Goal: Complete application form: Complete application form

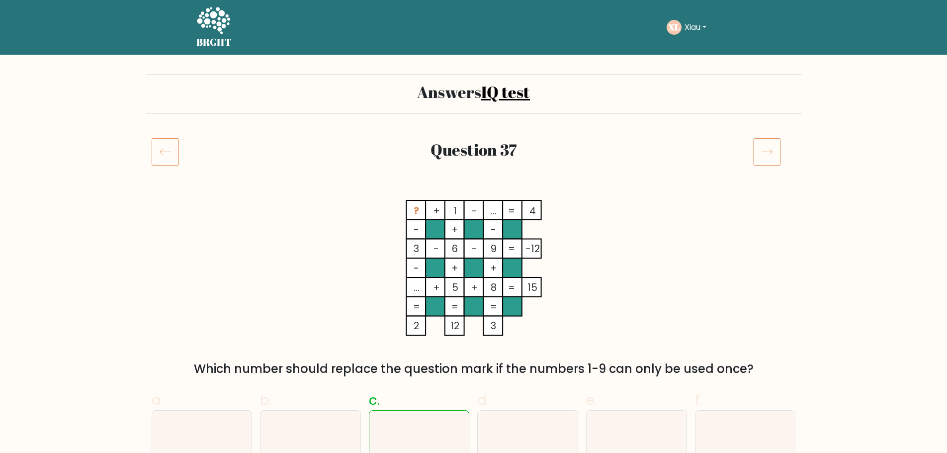
click at [226, 28] on icon at bounding box center [213, 21] width 34 height 30
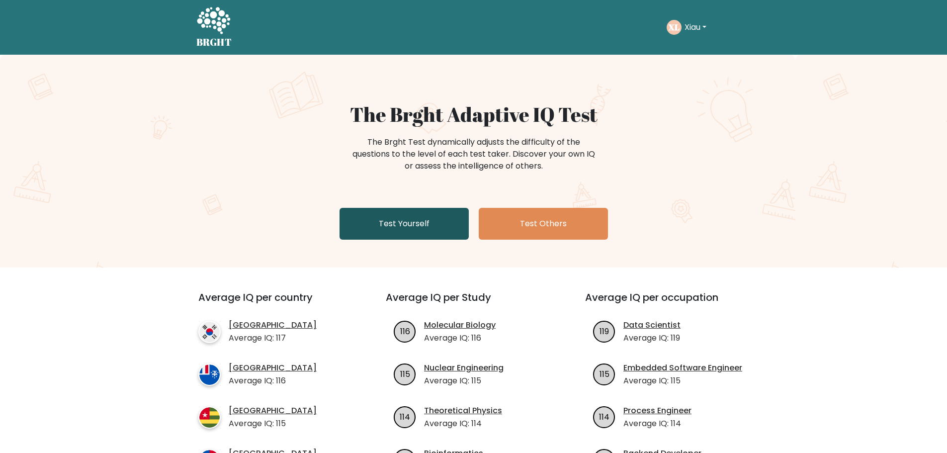
click at [410, 226] on link "Test Yourself" at bounding box center [404, 224] width 129 height 32
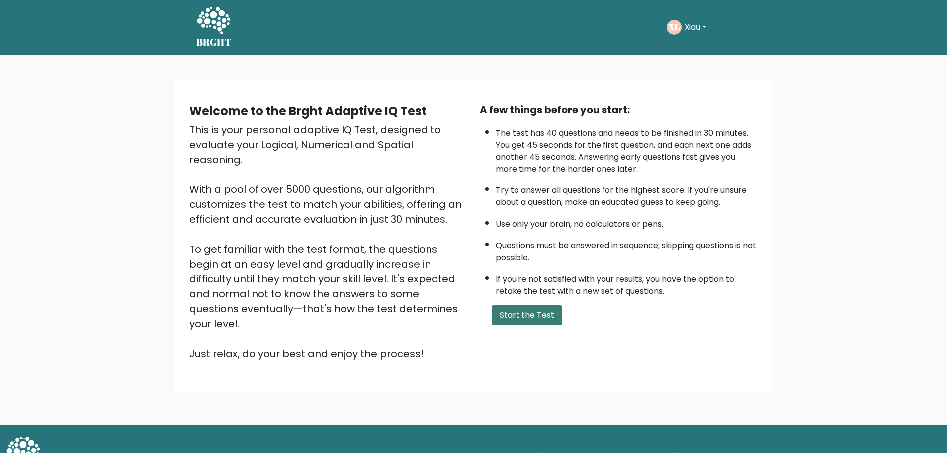
click at [503, 309] on button "Start the Test" at bounding box center [527, 315] width 71 height 20
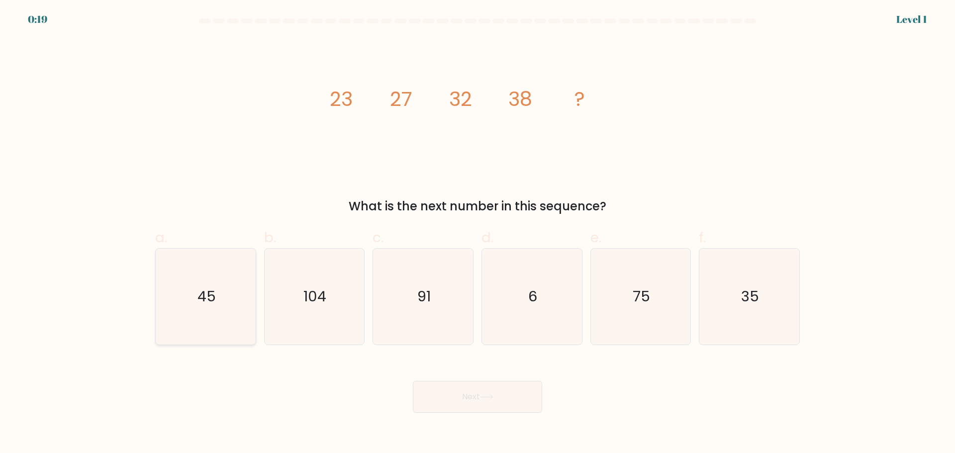
click at [251, 305] on icon "45" at bounding box center [206, 297] width 96 height 96
click at [477, 233] on input "a. 45" at bounding box center [477, 230] width 0 height 6
radio input "true"
click at [436, 391] on button "Next" at bounding box center [477, 397] width 129 height 32
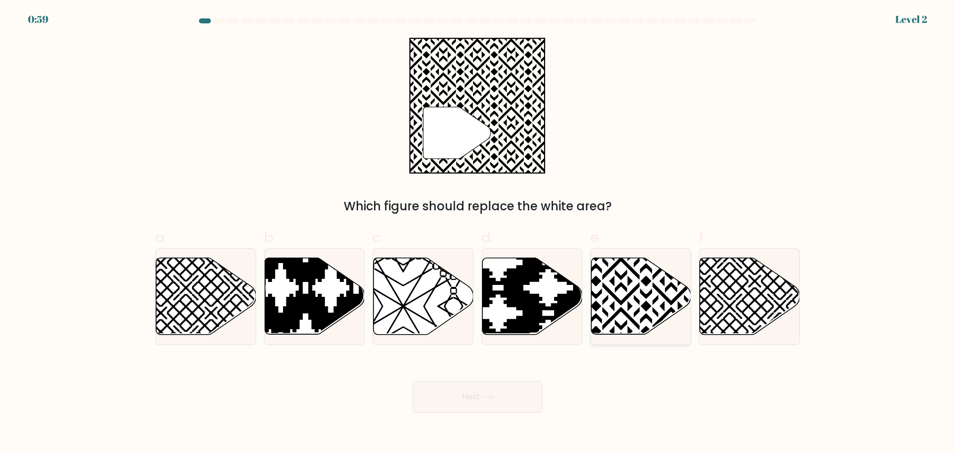
click at [613, 296] on icon at bounding box center [670, 255] width 201 height 201
click at [478, 233] on input "e." at bounding box center [477, 230] width 0 height 6
radio input "true"
click at [507, 382] on button "Next" at bounding box center [477, 397] width 129 height 32
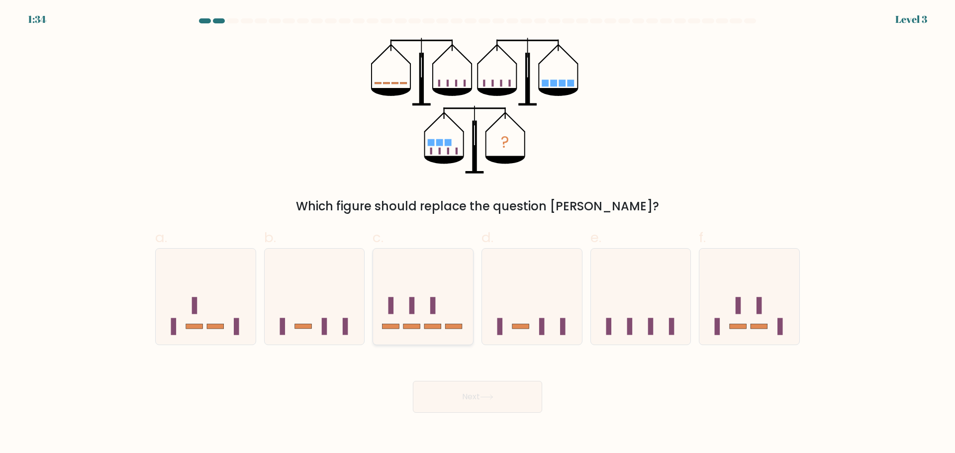
click at [421, 331] on icon at bounding box center [423, 296] width 100 height 83
click at [477, 233] on input "c." at bounding box center [477, 230] width 0 height 6
radio input "true"
click at [470, 404] on button "Next" at bounding box center [477, 397] width 129 height 32
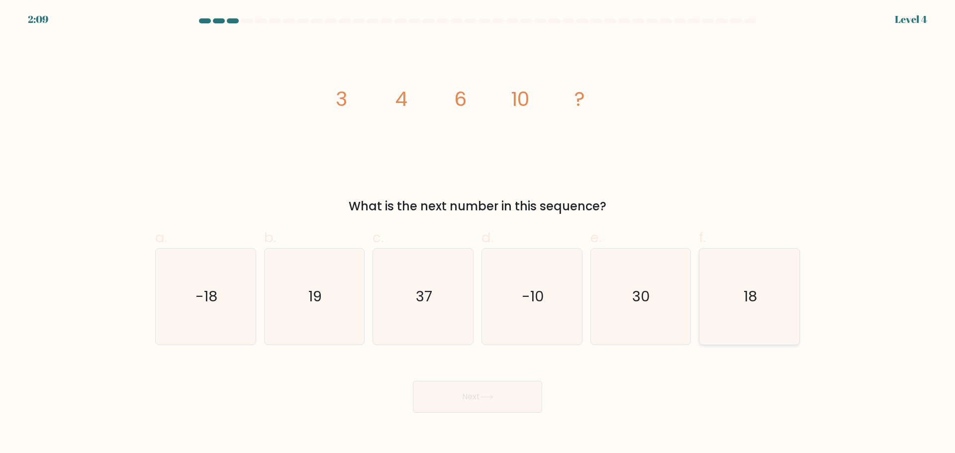
click at [767, 298] on icon "18" at bounding box center [749, 297] width 96 height 96
click at [478, 233] on input "f. 18" at bounding box center [477, 230] width 0 height 6
radio input "true"
click at [497, 419] on body "2:09 Level 4" at bounding box center [477, 226] width 955 height 453
click at [496, 407] on button "Next" at bounding box center [477, 397] width 129 height 32
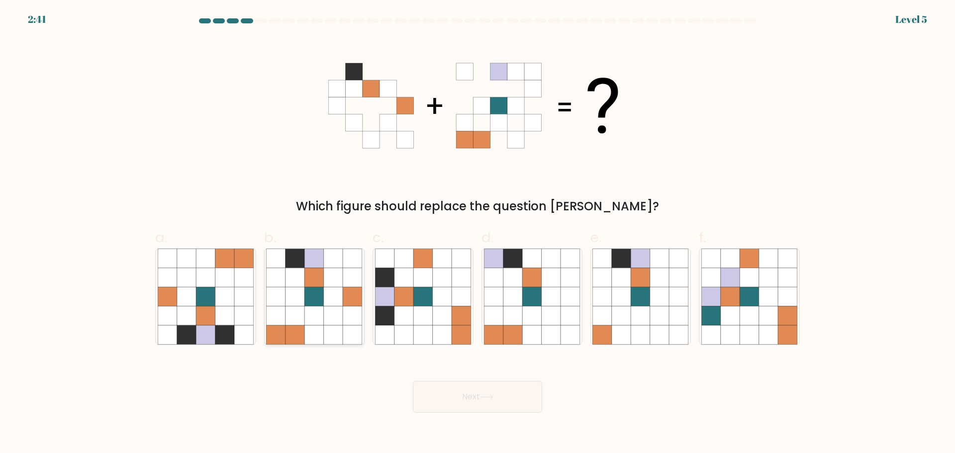
click at [316, 299] on icon at bounding box center [314, 296] width 19 height 19
click at [477, 233] on input "b." at bounding box center [477, 230] width 0 height 6
radio input "true"
click at [481, 385] on button "Next" at bounding box center [477, 397] width 129 height 32
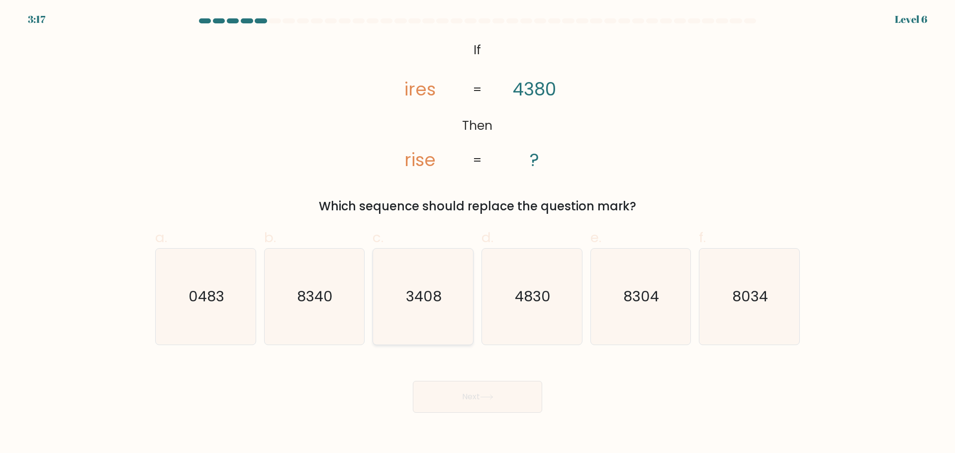
click at [433, 313] on icon "3408" at bounding box center [423, 297] width 96 height 96
click at [477, 233] on input "c. 3408" at bounding box center [477, 230] width 0 height 6
radio input "true"
click at [471, 388] on button "Next" at bounding box center [477, 397] width 129 height 32
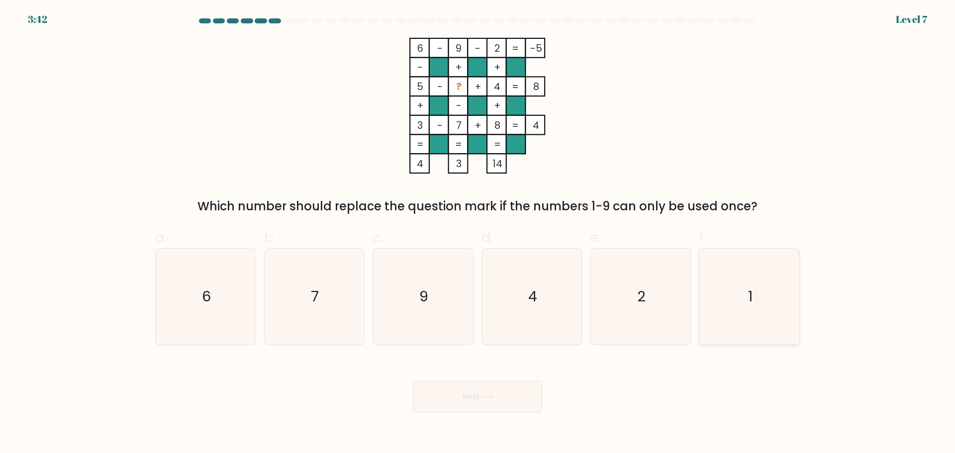
click at [796, 279] on icon "1" at bounding box center [749, 297] width 96 height 96
click at [478, 233] on input "f. 1" at bounding box center [477, 230] width 0 height 6
radio input "true"
click at [498, 404] on button "Next" at bounding box center [477, 397] width 129 height 32
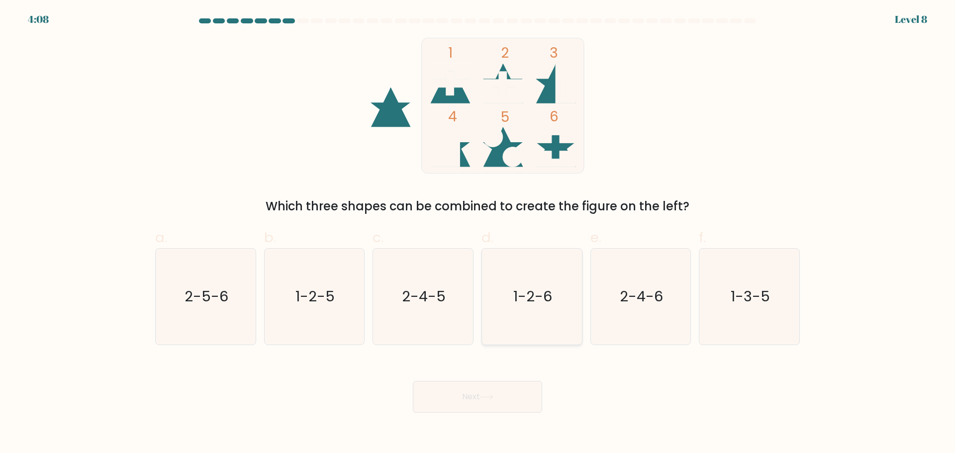
click at [518, 299] on text "1-2-6" at bounding box center [532, 296] width 39 height 20
click at [478, 233] on input "d. 1-2-6" at bounding box center [477, 230] width 0 height 6
radio input "true"
click at [513, 399] on button "Next" at bounding box center [477, 397] width 129 height 32
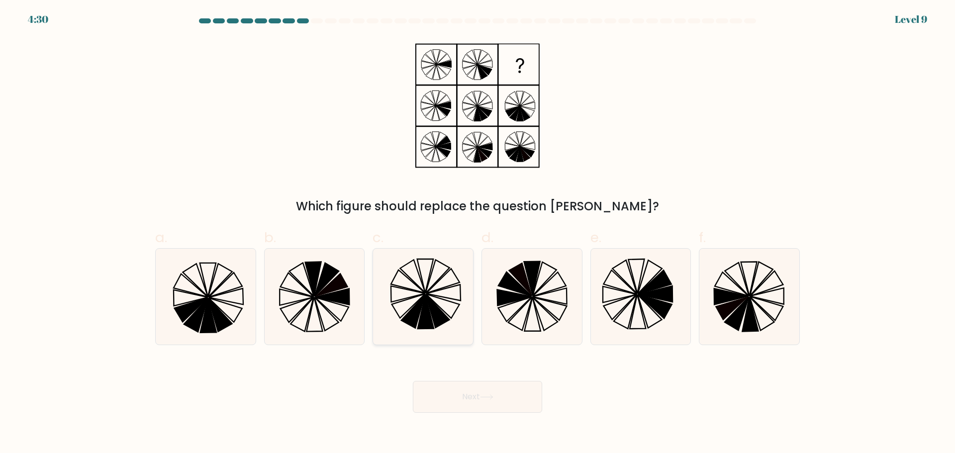
click at [408, 296] on icon at bounding box center [423, 297] width 96 height 96
click at [477, 233] on input "c." at bounding box center [477, 230] width 0 height 6
radio input "true"
click at [455, 397] on button "Next" at bounding box center [477, 397] width 129 height 32
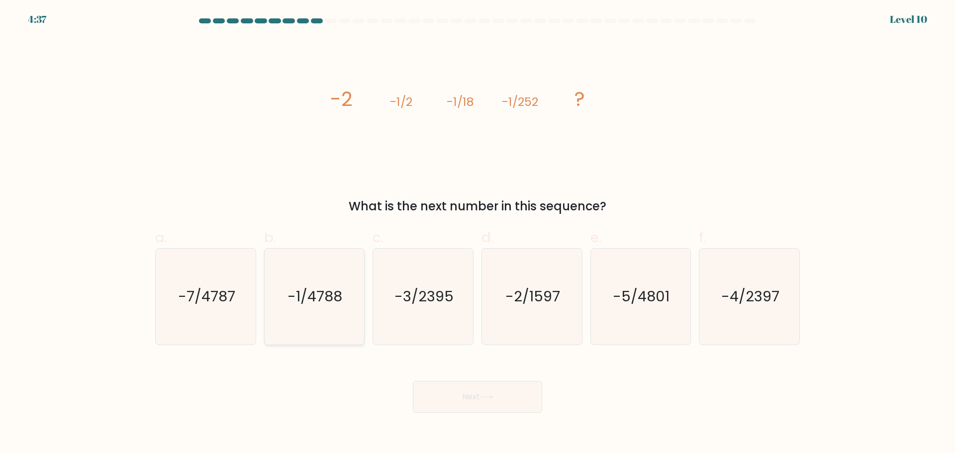
click at [321, 290] on text "-1/4788" at bounding box center [315, 296] width 55 height 20
click at [477, 233] on input "b. -1/4788" at bounding box center [477, 230] width 0 height 6
radio input "true"
click at [466, 403] on button "Next" at bounding box center [477, 397] width 129 height 32
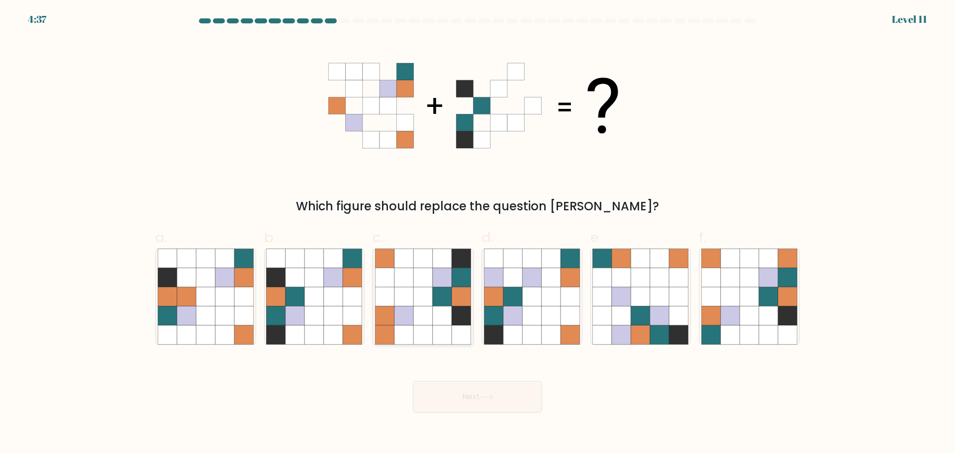
click at [436, 306] on icon at bounding box center [442, 296] width 19 height 19
click at [477, 233] on input "c." at bounding box center [477, 230] width 0 height 6
radio input "true"
click at [454, 407] on button "Next" at bounding box center [477, 397] width 129 height 32
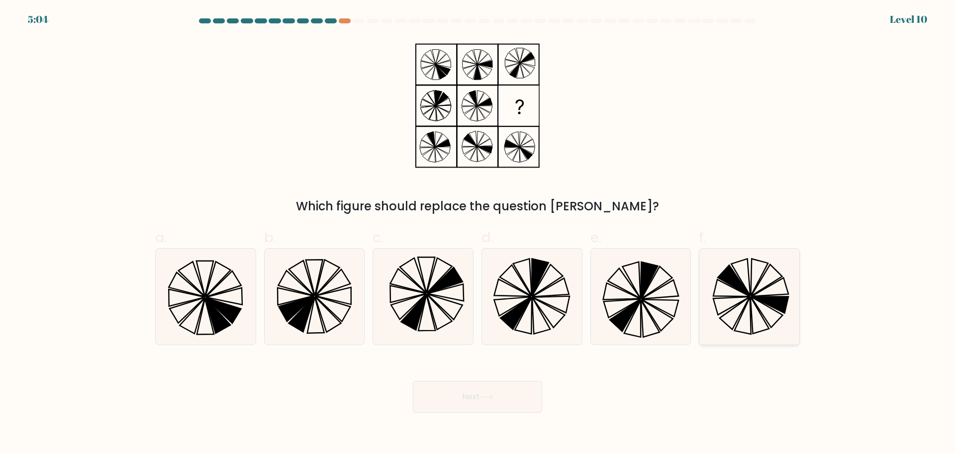
click at [757, 304] on icon at bounding box center [749, 297] width 96 height 96
click at [478, 233] on input "f." at bounding box center [477, 230] width 0 height 6
radio input "true"
click at [520, 383] on button "Next" at bounding box center [477, 397] width 129 height 32
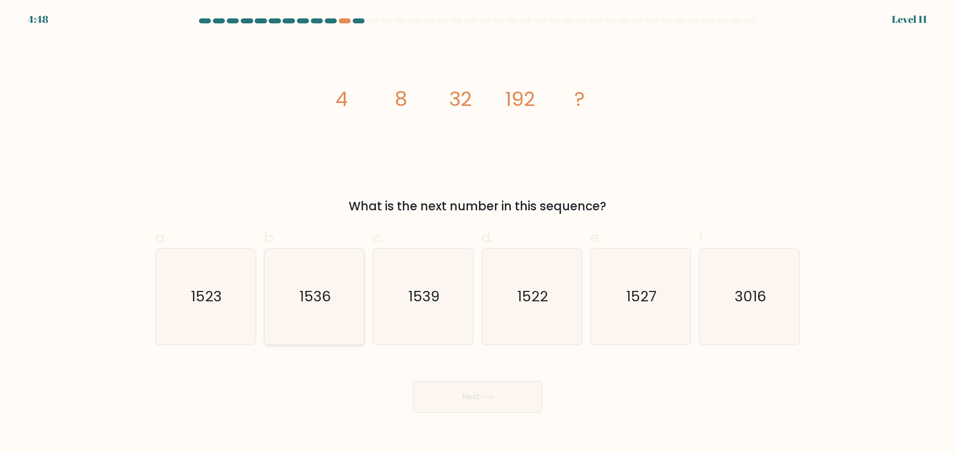
click at [326, 294] on text "1536" at bounding box center [314, 296] width 31 height 20
click at [477, 233] on input "b. 1536" at bounding box center [477, 230] width 0 height 6
radio input "true"
click at [469, 400] on button "Next" at bounding box center [477, 397] width 129 height 32
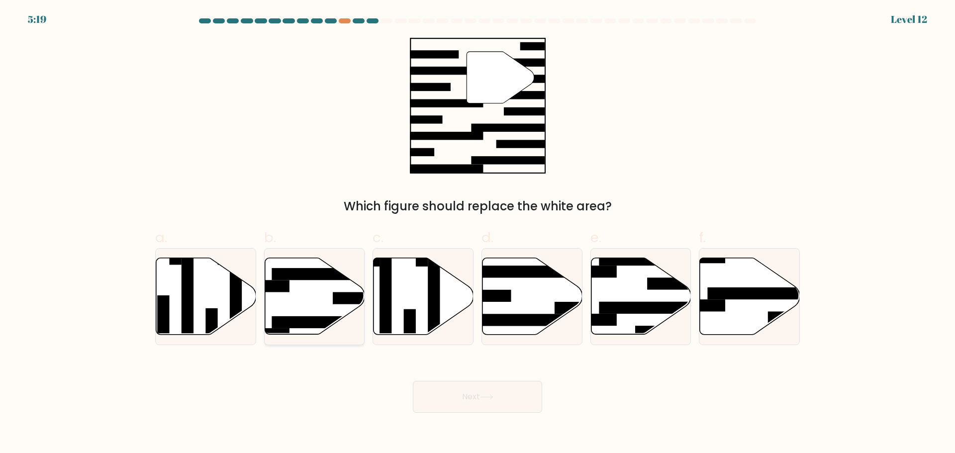
click at [320, 289] on icon at bounding box center [315, 296] width 100 height 77
click at [477, 233] on input "b." at bounding box center [477, 230] width 0 height 6
radio input "true"
click at [490, 397] on icon at bounding box center [486, 397] width 12 height 4
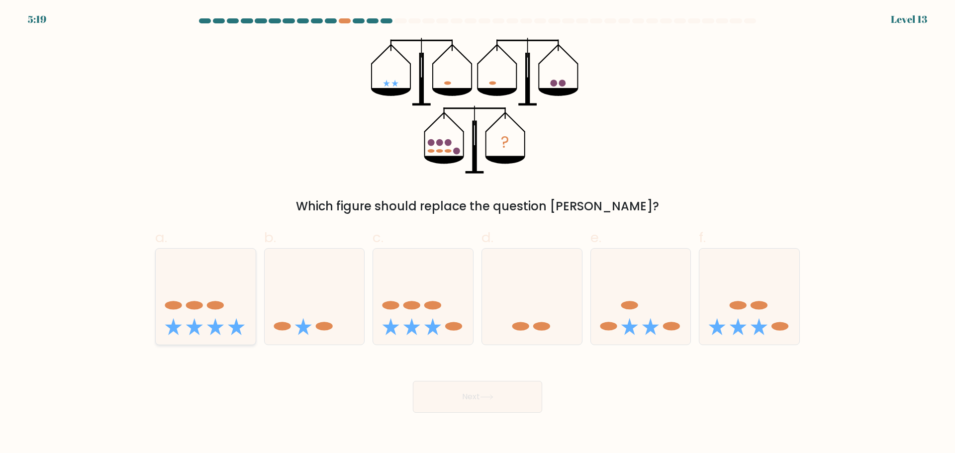
click at [178, 332] on icon at bounding box center [206, 296] width 100 height 83
click at [477, 233] on input "a." at bounding box center [477, 230] width 0 height 6
radio input "true"
click at [471, 391] on button "Next" at bounding box center [477, 397] width 129 height 32
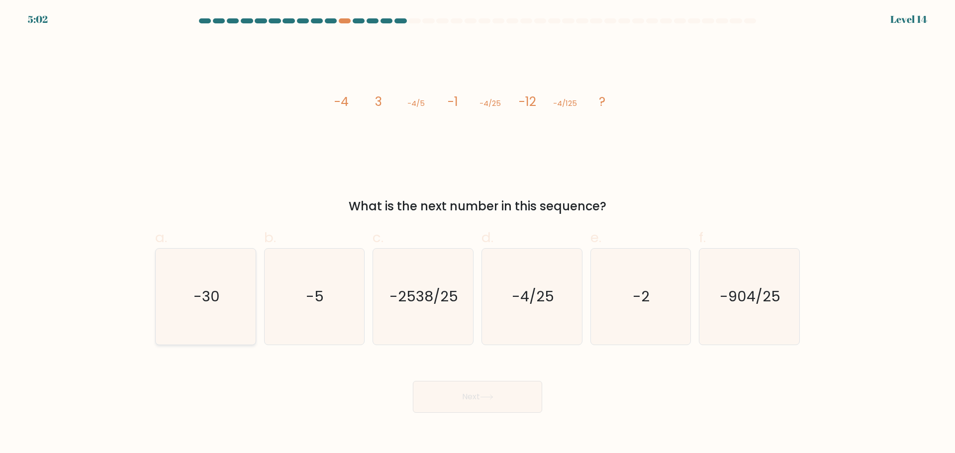
click at [238, 310] on icon "-30" at bounding box center [206, 297] width 96 height 96
click at [477, 233] on input "a. -30" at bounding box center [477, 230] width 0 height 6
radio input "true"
click at [472, 377] on div "Next" at bounding box center [477, 385] width 656 height 56
click at [474, 396] on button "Next" at bounding box center [477, 397] width 129 height 32
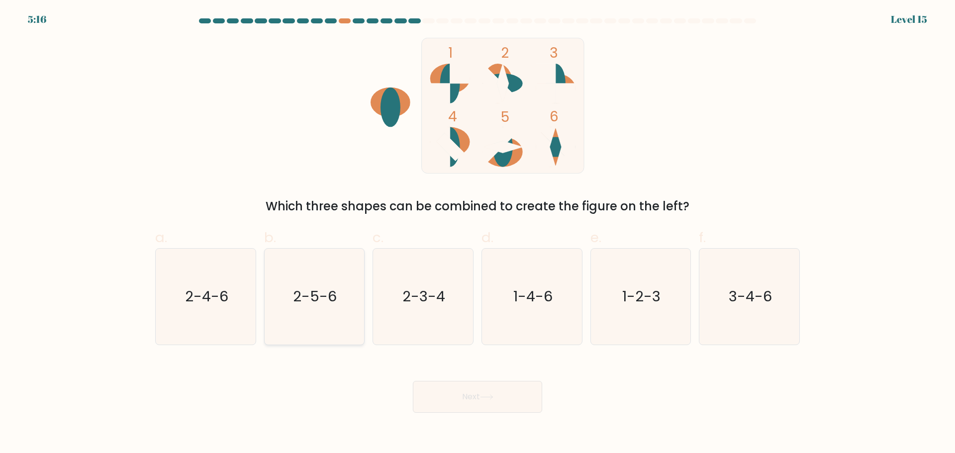
click at [285, 292] on icon "2-5-6" at bounding box center [314, 297] width 96 height 96
click at [477, 233] on input "b. 2-5-6" at bounding box center [477, 230] width 0 height 6
radio input "true"
click at [475, 398] on button "Next" at bounding box center [477, 397] width 129 height 32
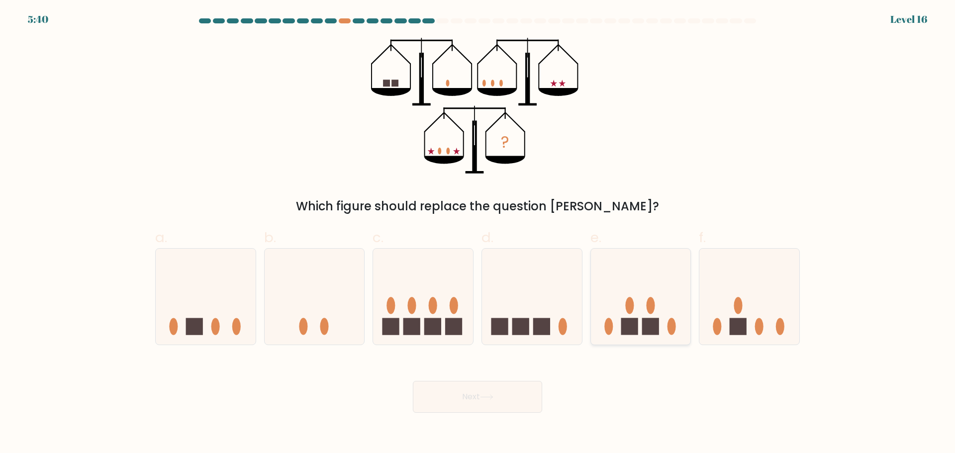
click at [653, 308] on ellipse at bounding box center [650, 305] width 8 height 17
click at [478, 233] on input "e." at bounding box center [477, 230] width 0 height 6
radio input "true"
click at [506, 403] on button "Next" at bounding box center [477, 397] width 129 height 32
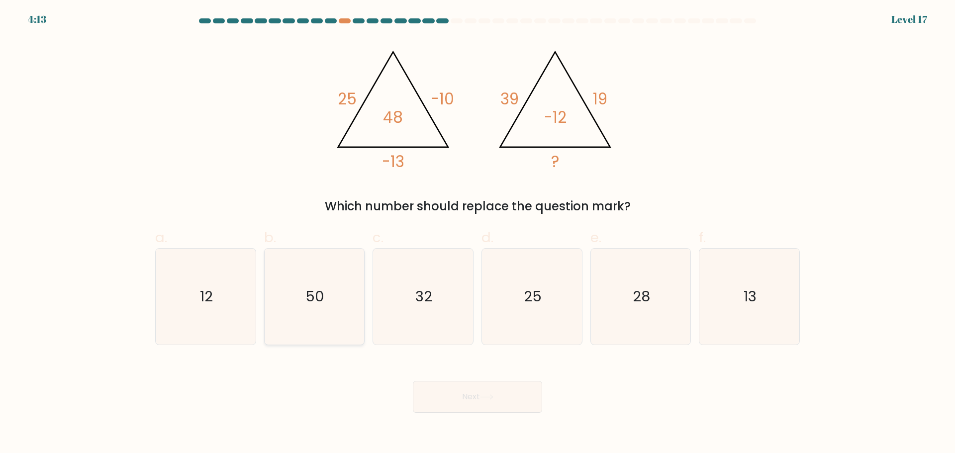
click at [340, 298] on icon "50" at bounding box center [314, 297] width 96 height 96
click at [477, 233] on input "b. 50" at bounding box center [477, 230] width 0 height 6
radio input "true"
click at [447, 387] on button "Next" at bounding box center [477, 397] width 129 height 32
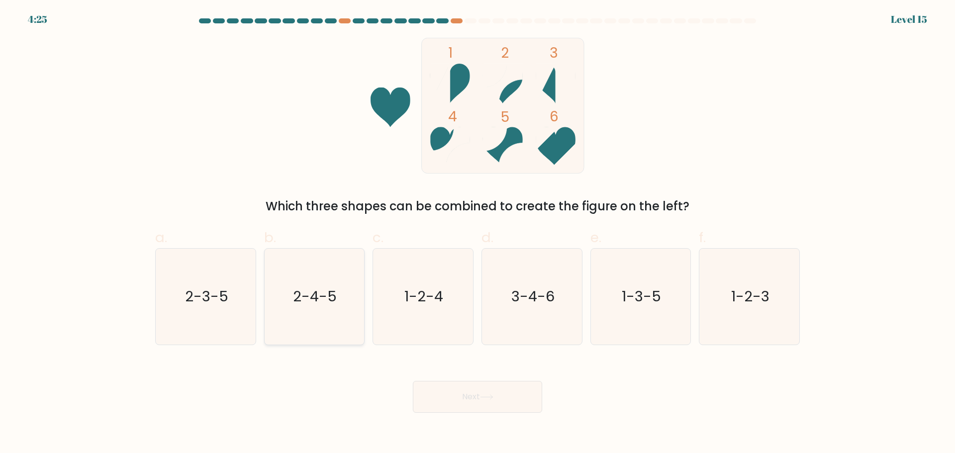
click at [303, 300] on text "2-4-5" at bounding box center [315, 296] width 44 height 20
click at [477, 233] on input "b. 2-4-5" at bounding box center [477, 230] width 0 height 6
radio input "true"
click at [496, 404] on button "Next" at bounding box center [477, 397] width 129 height 32
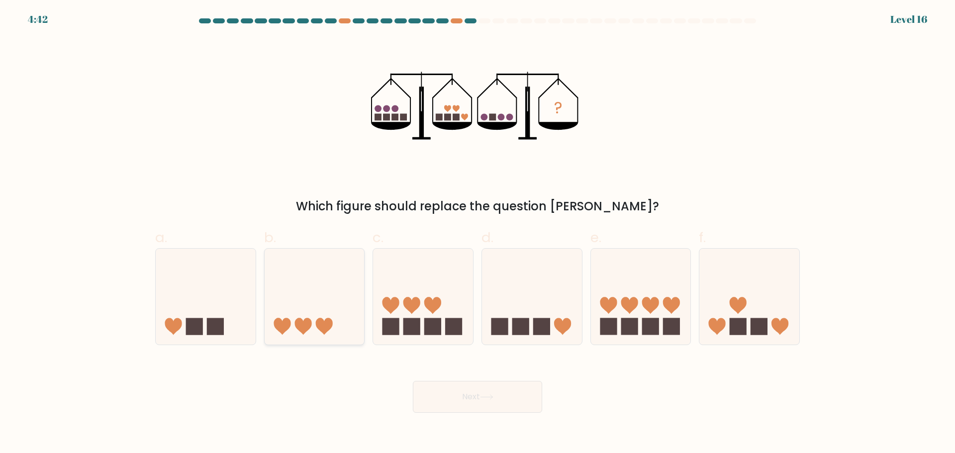
click at [329, 292] on icon at bounding box center [315, 296] width 100 height 83
click at [477, 233] on input "b." at bounding box center [477, 230] width 0 height 6
radio input "true"
click at [446, 389] on button "Next" at bounding box center [477, 397] width 129 height 32
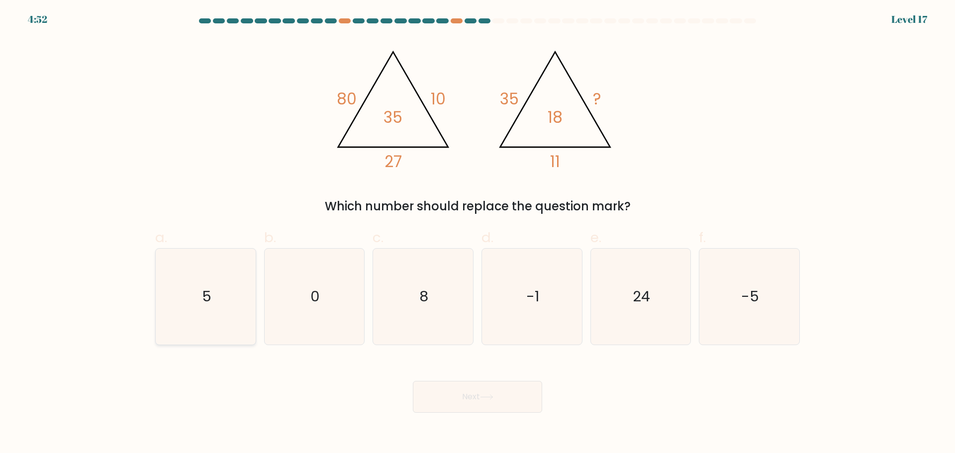
drag, startPoint x: 138, startPoint y: 270, endPoint x: 157, endPoint y: 277, distance: 19.5
click at [143, 272] on form at bounding box center [477, 215] width 955 height 394
click at [169, 281] on icon "5" at bounding box center [206, 297] width 96 height 96
click at [477, 233] on input "a. 5" at bounding box center [477, 230] width 0 height 6
radio input "true"
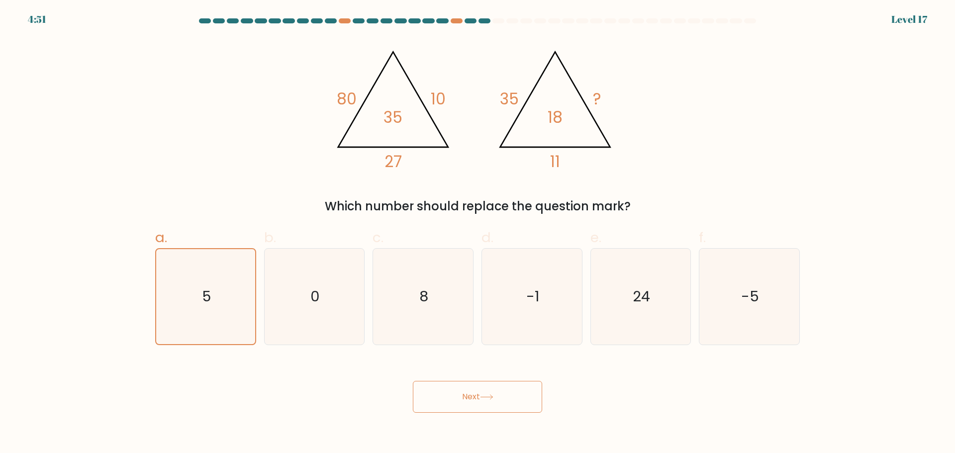
click at [521, 398] on button "Next" at bounding box center [477, 397] width 129 height 32
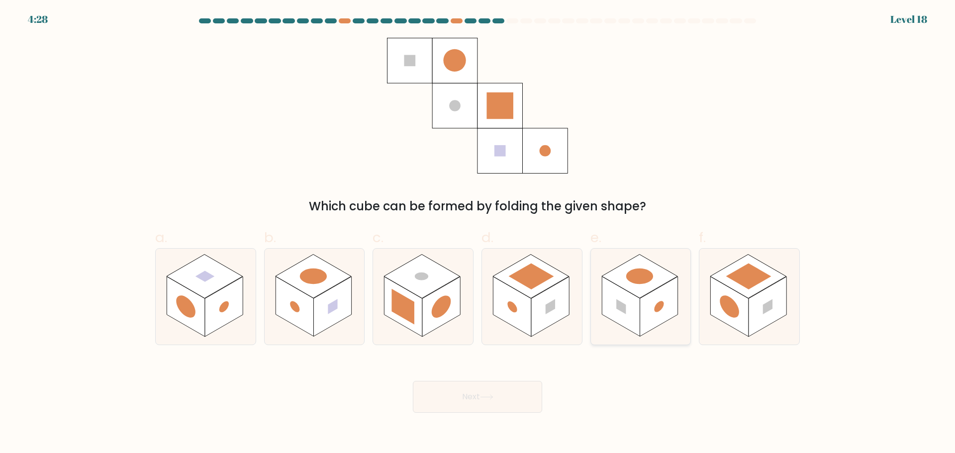
click at [656, 295] on rect at bounding box center [659, 307] width 38 height 60
click at [478, 233] on input "e." at bounding box center [477, 230] width 0 height 6
radio input "true"
click at [439, 390] on button "Next" at bounding box center [477, 397] width 129 height 32
